Goal: Transaction & Acquisition: Purchase product/service

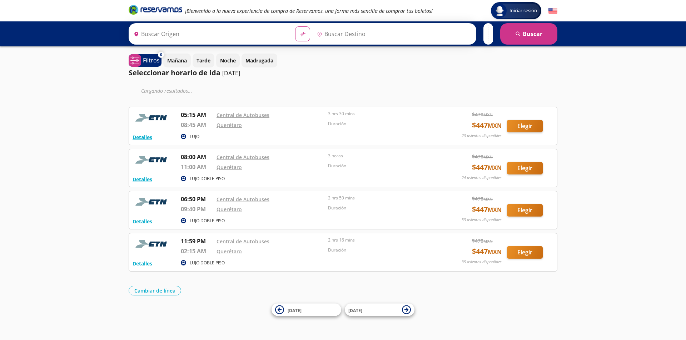
type input "[GEOGRAPHIC_DATA], [GEOGRAPHIC_DATA]"
type input "Querétaro, Querétaro"
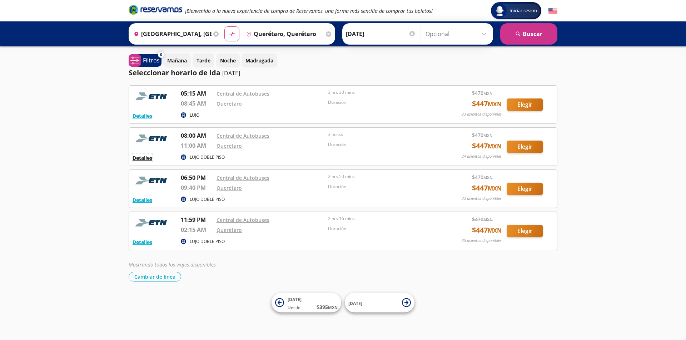
click at [146, 160] on button "Detalles" at bounding box center [142, 157] width 20 height 7
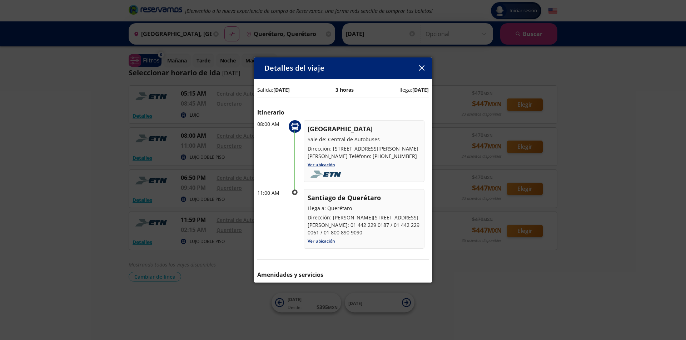
click at [420, 67] on icon "button" at bounding box center [421, 67] width 5 height 5
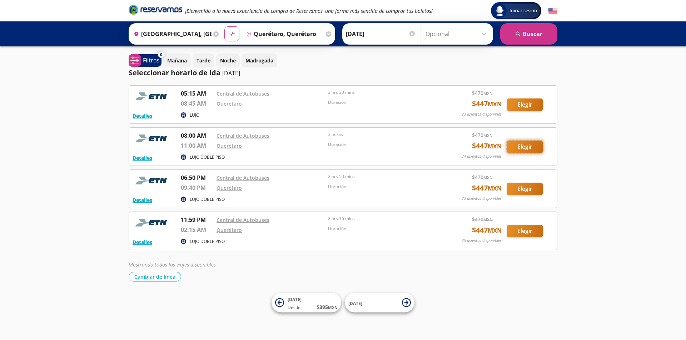
click at [528, 149] on button "Elegir" at bounding box center [525, 147] width 36 height 12
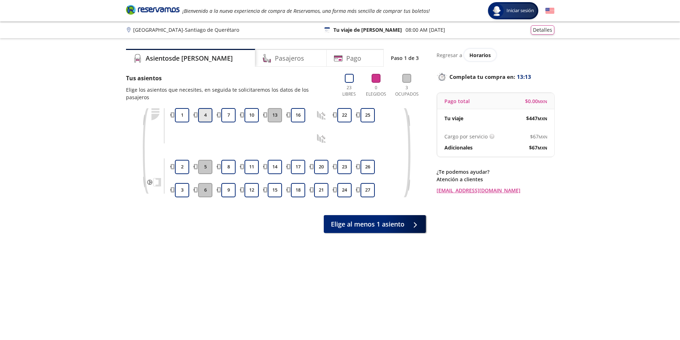
click at [206, 108] on button "4" at bounding box center [205, 115] width 14 height 14
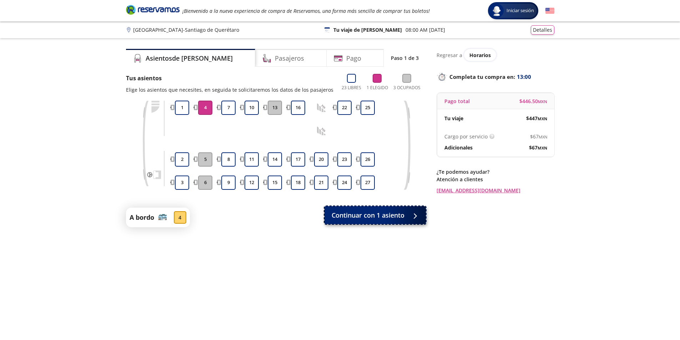
click at [377, 216] on span "Continuar con 1 asiento" at bounding box center [368, 216] width 73 height 10
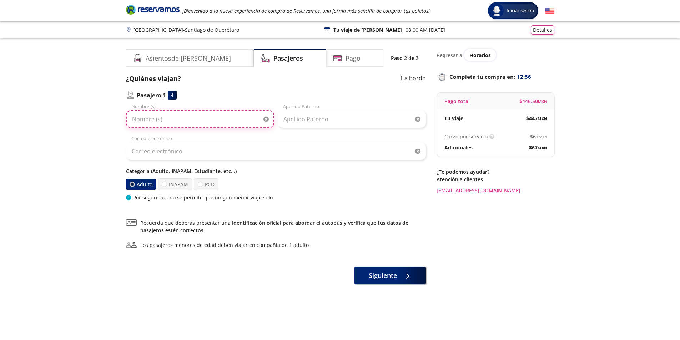
click at [181, 118] on input "Nombre (s)" at bounding box center [200, 119] width 148 height 18
type input "[PERSON_NAME]"
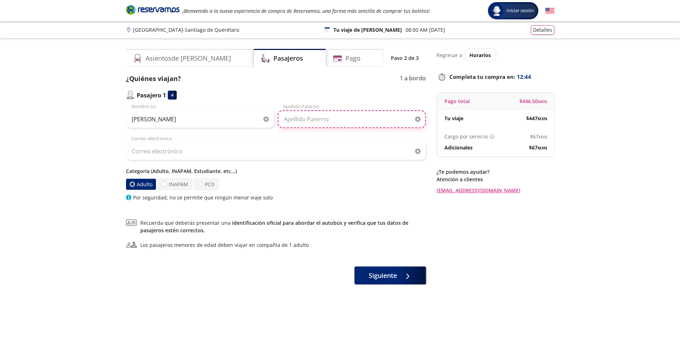
click at [317, 123] on input "Apellido Paterno" at bounding box center [352, 119] width 148 height 18
type input "Soler Arechalde"
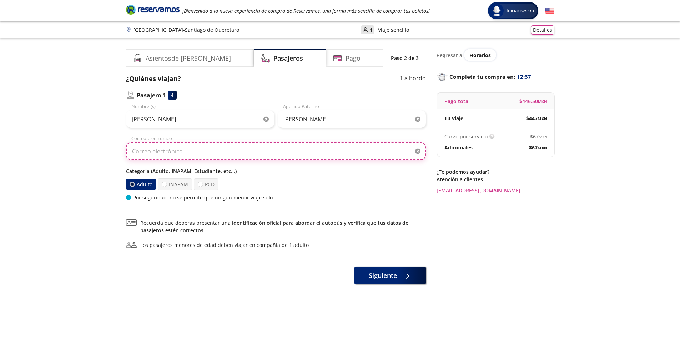
click at [185, 150] on input "Correo electrónico" at bounding box center [276, 151] width 300 height 18
type input "[PERSON_NAME][EMAIL_ADDRESS][DOMAIN_NAME]"
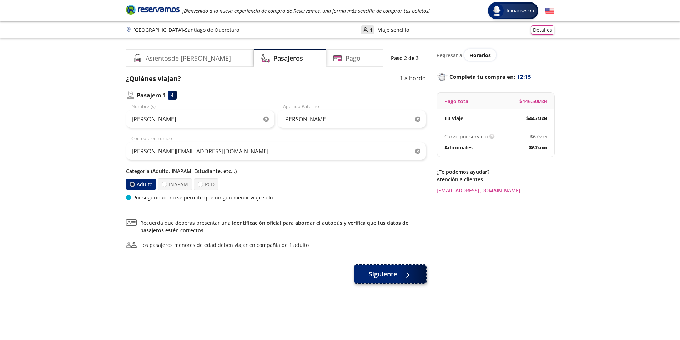
click at [393, 273] on span "Siguiente" at bounding box center [383, 275] width 28 height 10
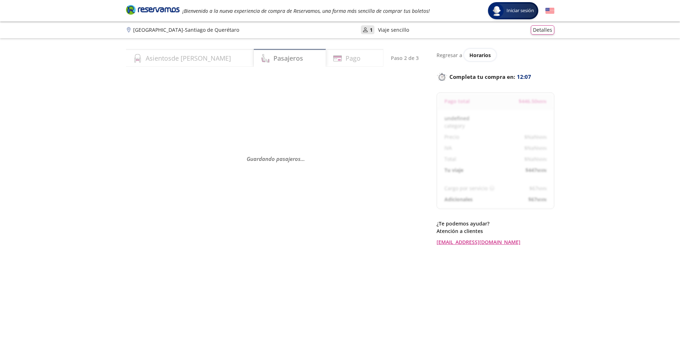
select select "MX"
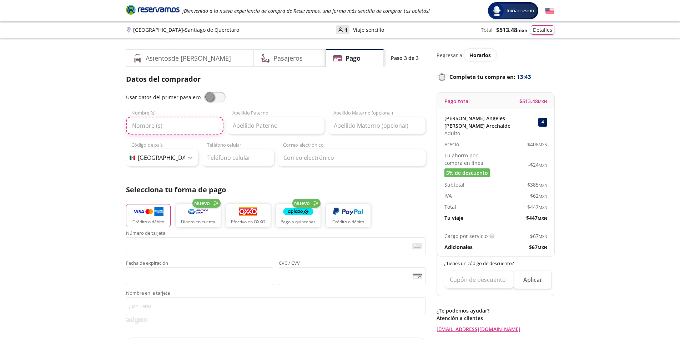
click at [183, 126] on input "Nombre (s)" at bounding box center [174, 126] width 97 height 18
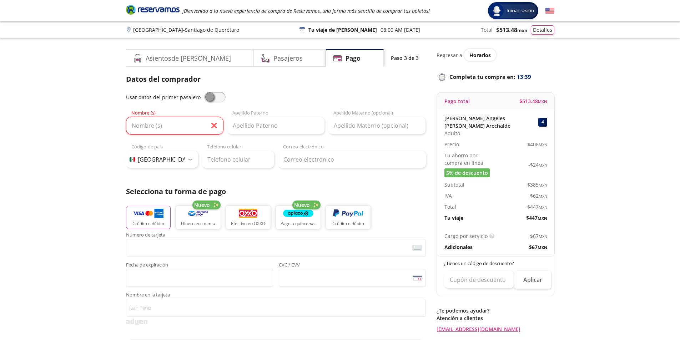
click at [220, 97] on span at bounding box center [214, 97] width 21 height 11
click at [204, 92] on input "checkbox" at bounding box center [204, 92] width 0 height 0
type input "[PERSON_NAME]"
type input "Soler Arechalde"
type input "[PERSON_NAME][EMAIL_ADDRESS][DOMAIN_NAME]"
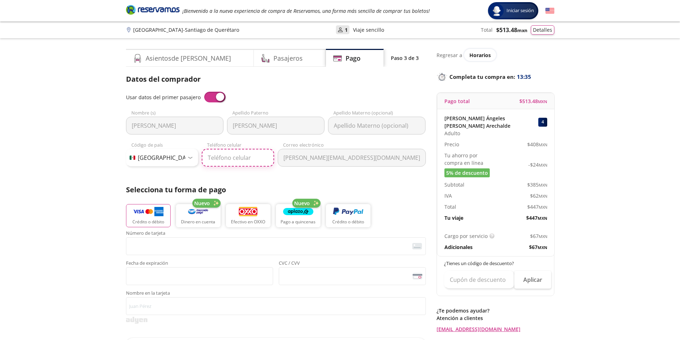
click at [221, 159] on input "Teléfono celular" at bounding box center [238, 158] width 72 height 18
type input "55 3516 2076"
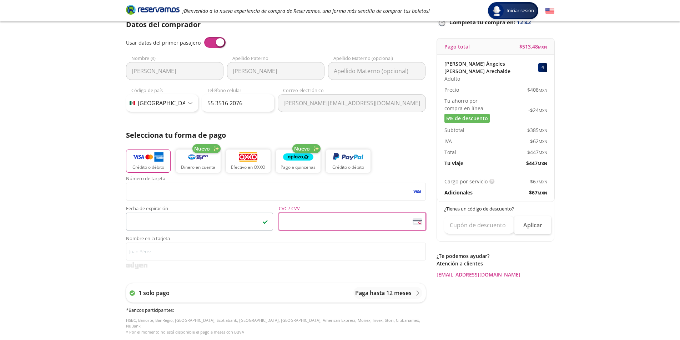
scroll to position [71, 0]
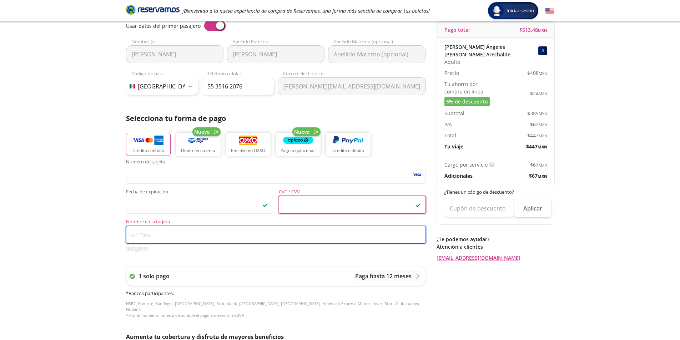
click at [162, 237] on input "Nombre en la tarjeta" at bounding box center [276, 235] width 300 height 18
type input "m"
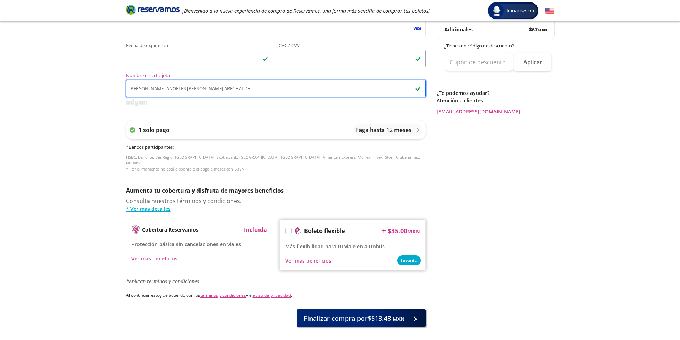
scroll to position [246, 0]
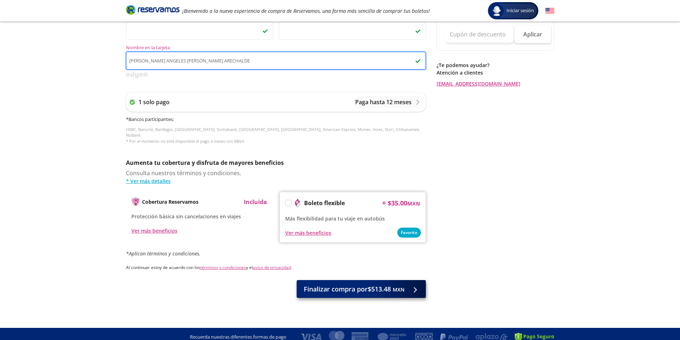
type input "MARIA ANGELES SOLER ARECHALDE"
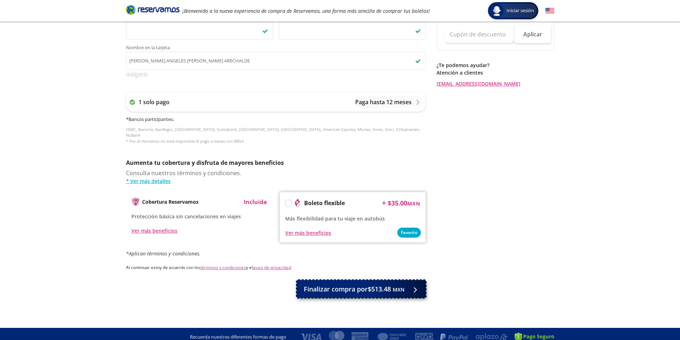
click at [361, 285] on span "Finalizar compra por $513.48 MXN" at bounding box center [354, 290] width 101 height 10
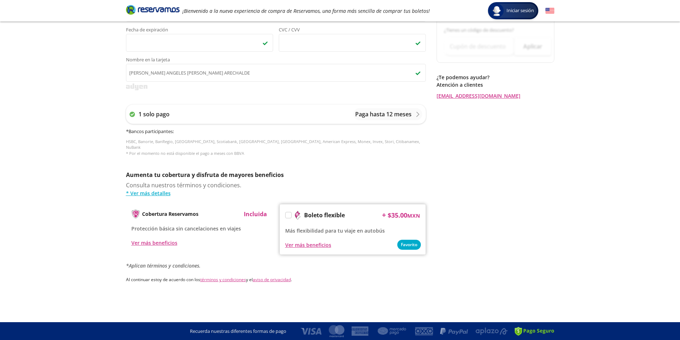
scroll to position [0, 0]
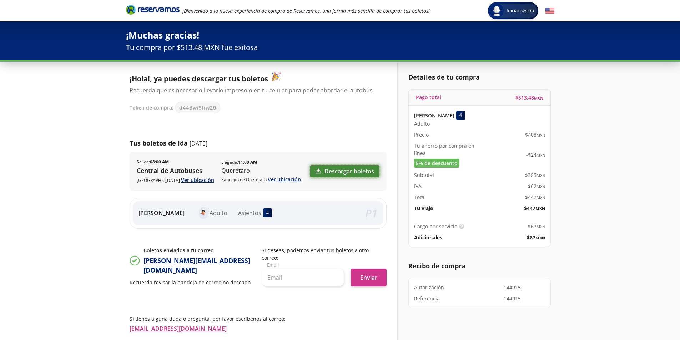
click at [329, 170] on link "Descargar boletos" at bounding box center [344, 171] width 69 height 12
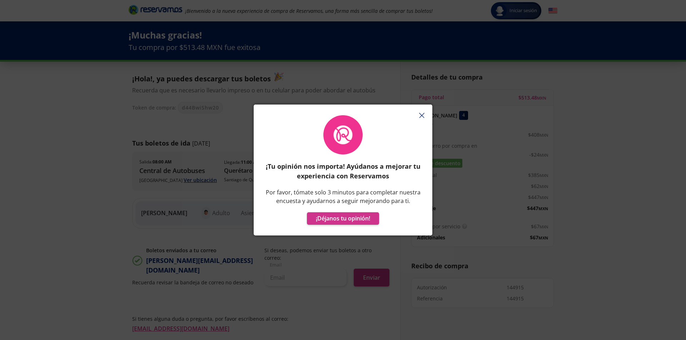
click at [421, 113] on icon "button" at bounding box center [421, 115] width 5 height 5
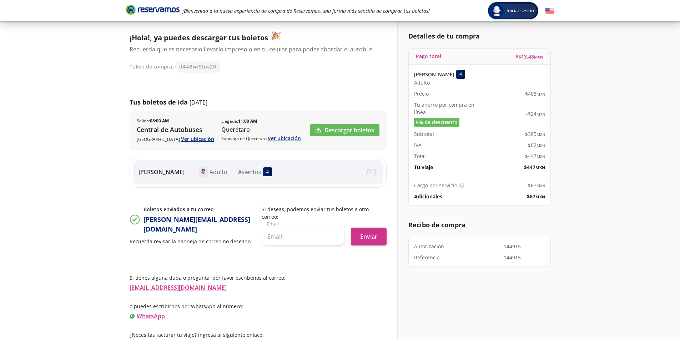
scroll to position [42, 0]
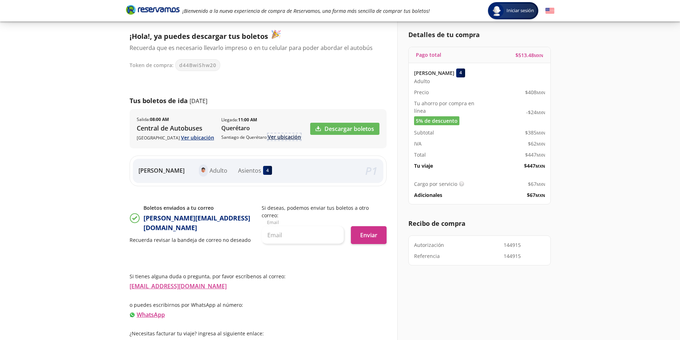
click at [275, 135] on link "Ver ubicación" at bounding box center [284, 137] width 33 height 7
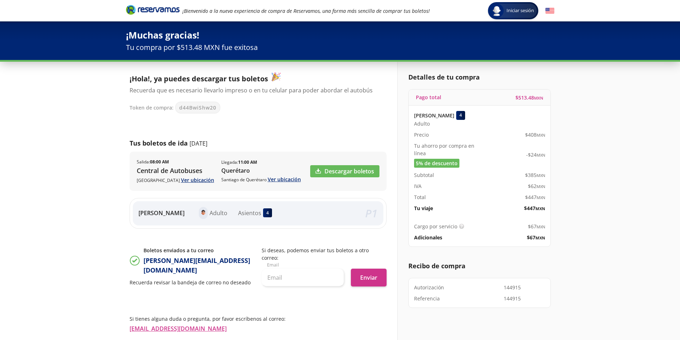
click at [164, 10] on icon "Brand Logo" at bounding box center [153, 9] width 54 height 11
